Goal: Use online tool/utility: Utilize a website feature to perform a specific function

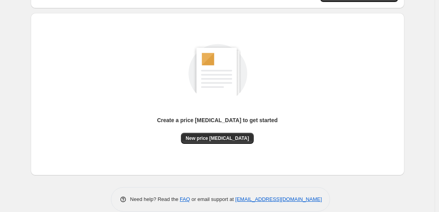
scroll to position [83, 0]
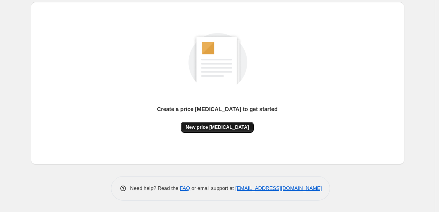
click at [231, 123] on button "New price [MEDICAL_DATA]" at bounding box center [217, 127] width 73 height 11
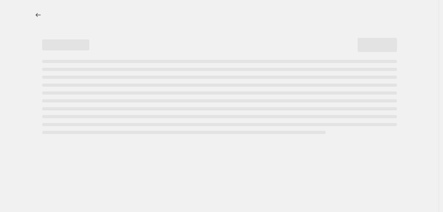
select select "percentage"
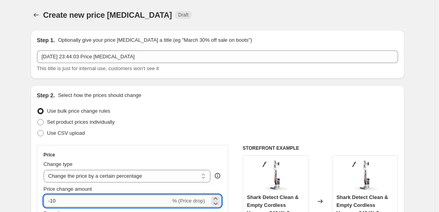
click at [66, 198] on input "-10" at bounding box center [107, 200] width 127 height 13
type input "-1"
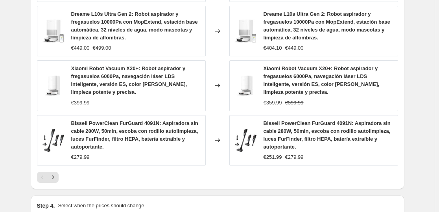
scroll to position [643, 0]
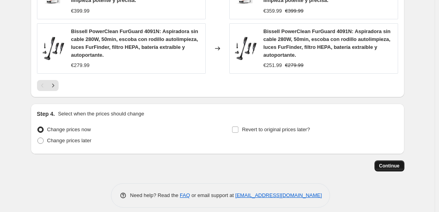
type input "-35"
click at [399, 162] on span "Continue" at bounding box center [389, 165] width 20 height 6
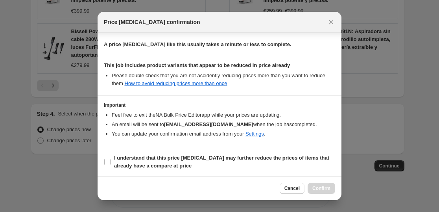
scroll to position [120, 0]
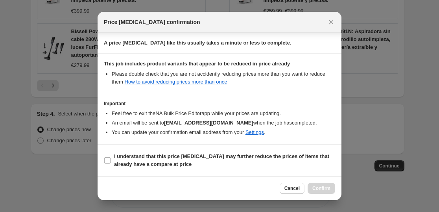
click at [164, 149] on section "I understand that this price [MEDICAL_DATA] may further reduce the prices of it…" at bounding box center [220, 159] width 244 height 31
click at [169, 157] on b "I understand that this price [MEDICAL_DATA] may further reduce the prices of it…" at bounding box center [221, 160] width 215 height 14
click at [111, 157] on input "I understand that this price [MEDICAL_DATA] may further reduce the prices of it…" at bounding box center [107, 160] width 6 height 6
checkbox input "true"
click at [319, 185] on button "Confirm" at bounding box center [322, 187] width 28 height 11
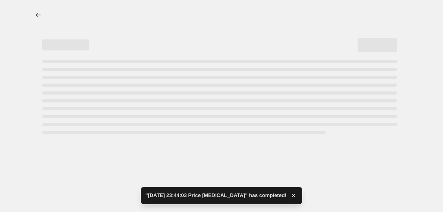
select select "percentage"
